Goal: Task Accomplishment & Management: Manage account settings

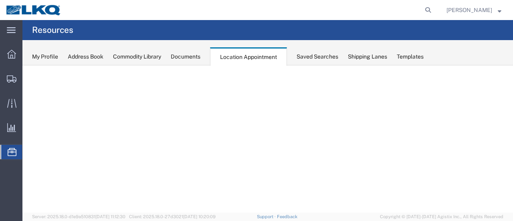
select select "28716"
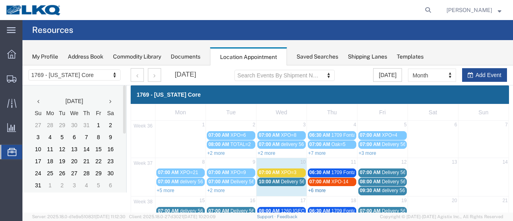
scroll to position [40, 0]
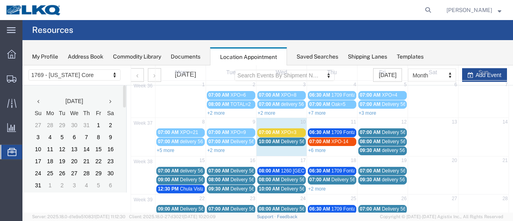
click at [179, 56] on div "Documents" at bounding box center [186, 57] width 30 height 8
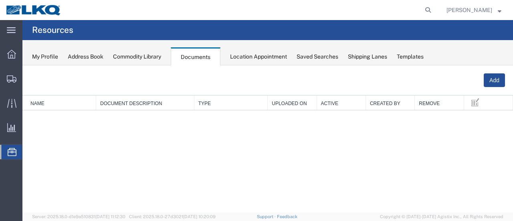
click at [262, 54] on div "Location Appointment" at bounding box center [258, 57] width 57 height 8
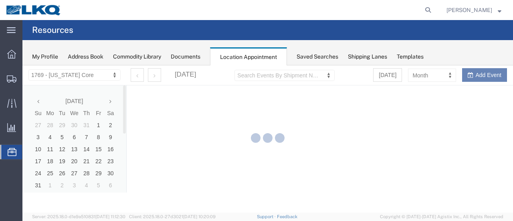
select select "28716"
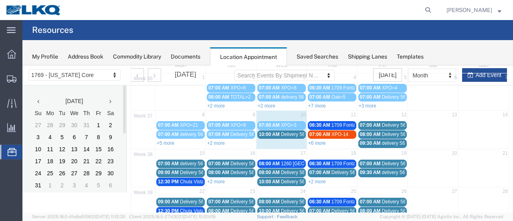
scroll to position [80, 0]
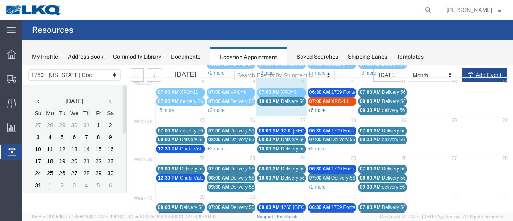
click at [312, 108] on link "+6 more" at bounding box center [317, 110] width 18 height 6
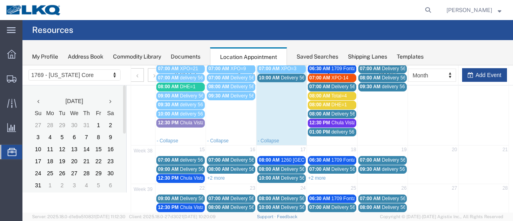
scroll to position [120, 0]
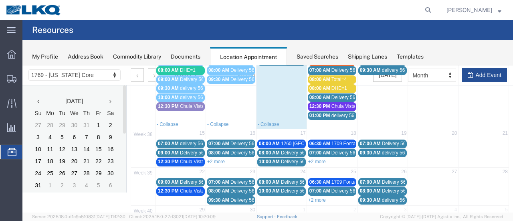
click at [216, 159] on link "+2 more" at bounding box center [216, 162] width 18 height 6
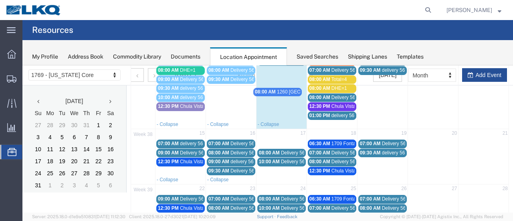
drag, startPoint x: 273, startPoint y: 139, endPoint x: 271, endPoint y: 91, distance: 48.6
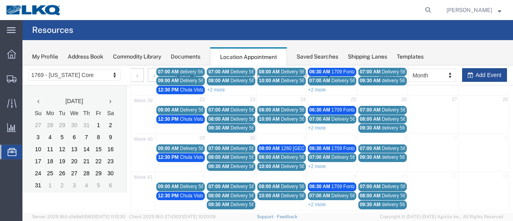
scroll to position [19, 0]
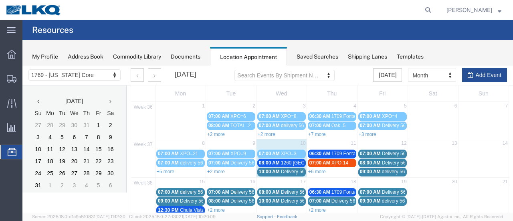
click at [278, 162] on span "08:00 AM" at bounding box center [269, 163] width 21 height 6
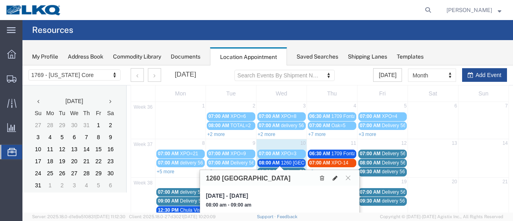
click at [335, 178] on icon at bounding box center [335, 178] width 5 height 6
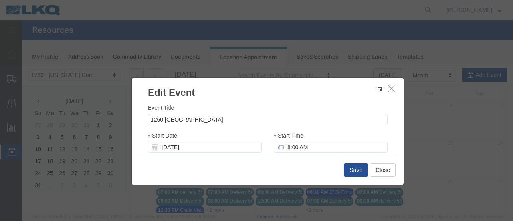
scroll to position [120, 0]
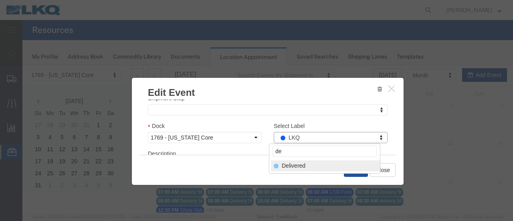
type input "de"
select select "40"
click at [353, 170] on button "Save" at bounding box center [356, 170] width 24 height 14
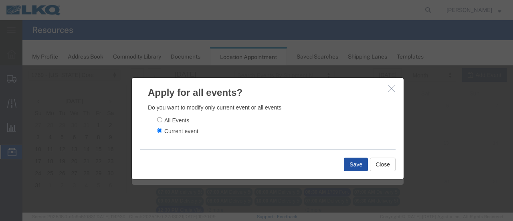
click at [353, 164] on button "Save" at bounding box center [356, 165] width 24 height 14
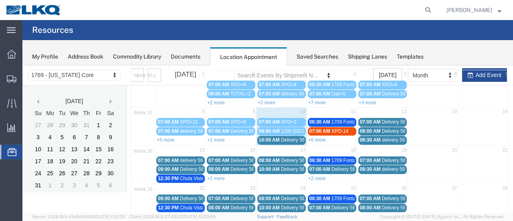
scroll to position [40, 0]
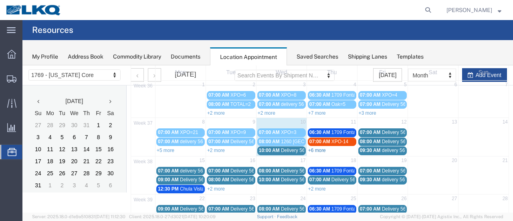
click at [313, 149] on link "+6 more" at bounding box center [317, 151] width 18 height 6
